Goal: Navigation & Orientation: Find specific page/section

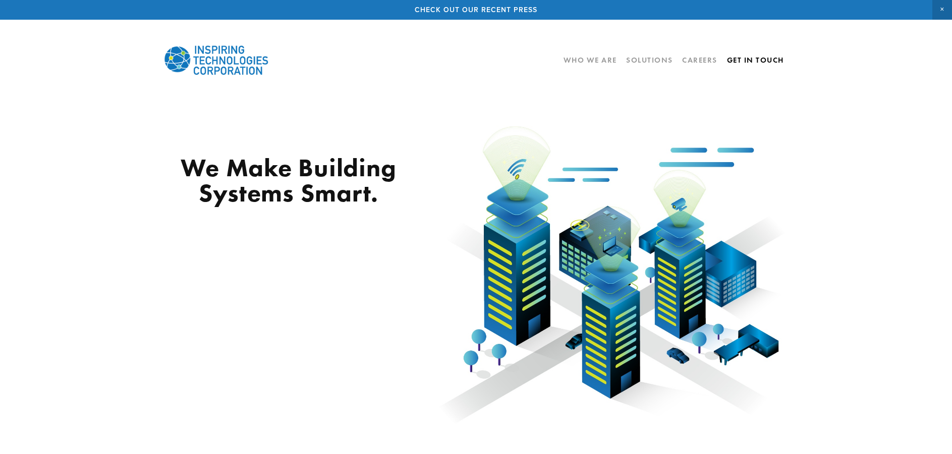
click at [746, 59] on link "Get In Touch" at bounding box center [755, 59] width 57 height 17
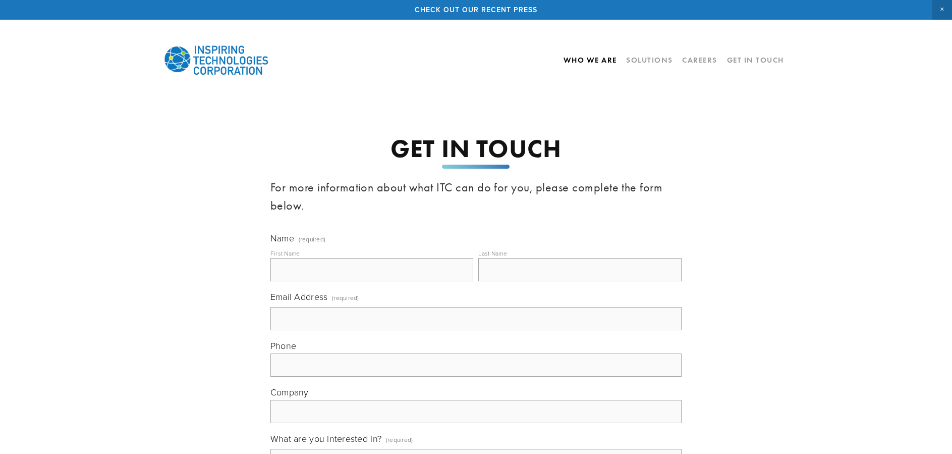
click at [580, 62] on link "Who We Are" at bounding box center [590, 59] width 53 height 17
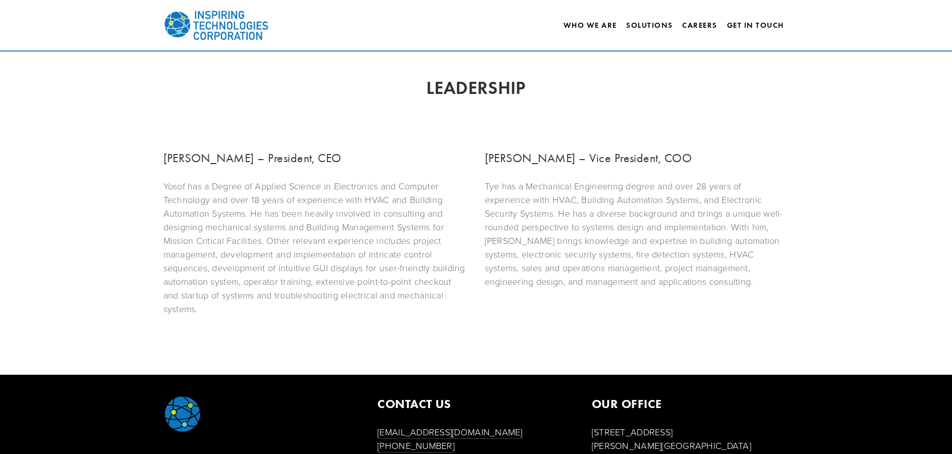
scroll to position [553, 0]
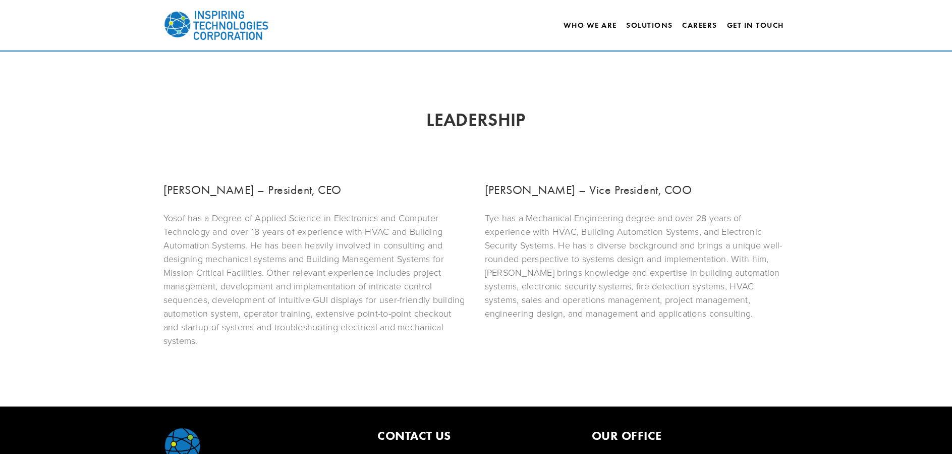
drag, startPoint x: 290, startPoint y: 39, endPoint x: 255, endPoint y: 36, distance: 34.5
click at [255, 36] on div at bounding box center [289, 25] width 256 height 50
drag, startPoint x: 276, startPoint y: 37, endPoint x: 261, endPoint y: 37, distance: 14.6
click at [261, 37] on div at bounding box center [289, 25] width 256 height 50
